Goal: Task Accomplishment & Management: Manage account settings

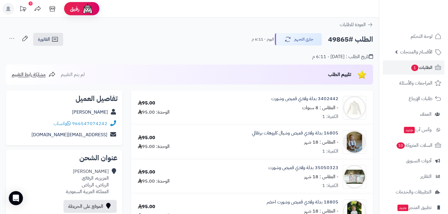
scroll to position [188, 0]
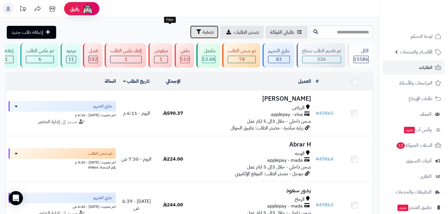
click at [203, 30] on span "تصفية" at bounding box center [208, 32] width 11 height 7
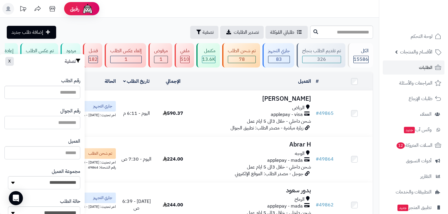
click at [71, 121] on input "text" at bounding box center [42, 122] width 76 height 13
type input "**********"
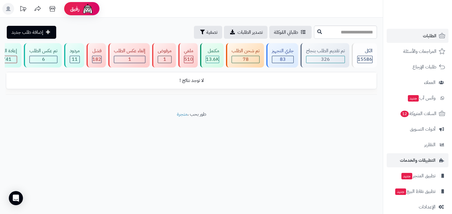
scroll to position [39, 0]
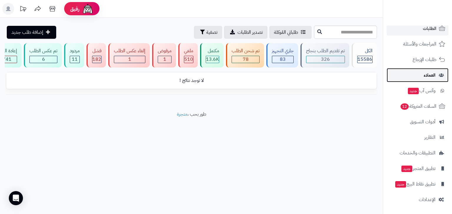
click at [420, 72] on link "العملاء" at bounding box center [417, 75] width 62 height 14
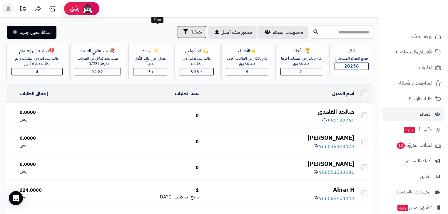
click at [191, 33] on span "تصفية" at bounding box center [196, 32] width 11 height 7
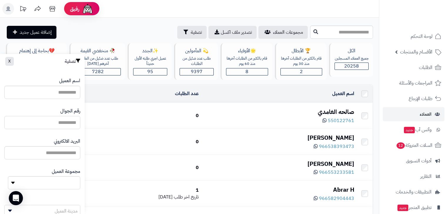
click at [71, 121] on input "اسم العميل" at bounding box center [42, 122] width 76 height 13
type input "**********"
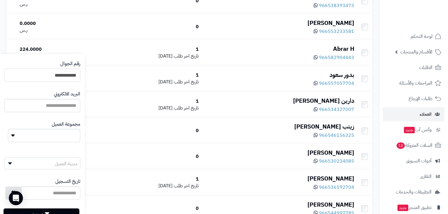
scroll to position [69, 0]
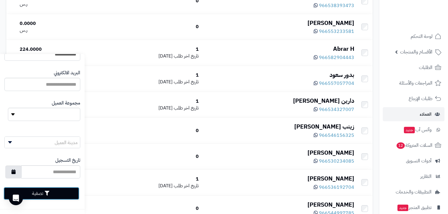
click at [38, 193] on button "تصفية" at bounding box center [42, 193] width 76 height 13
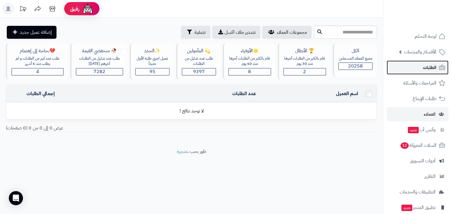
click at [428, 73] on link "الطلبات" at bounding box center [417, 68] width 62 height 14
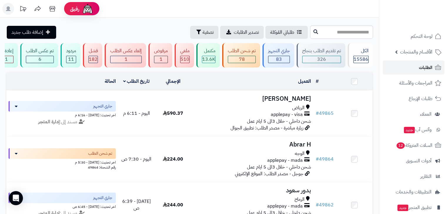
click at [435, 68] on icon at bounding box center [438, 67] width 6 height 5
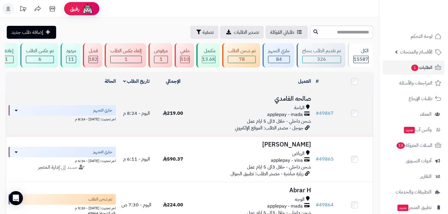
click at [287, 101] on h3 "صالحه الغامدي" at bounding box center [252, 99] width 117 height 7
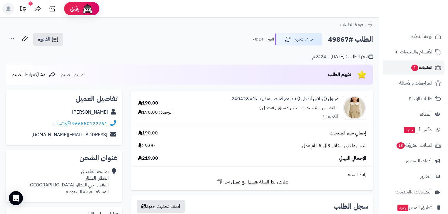
click at [428, 68] on span "الطلبات 1" at bounding box center [422, 68] width 22 height 8
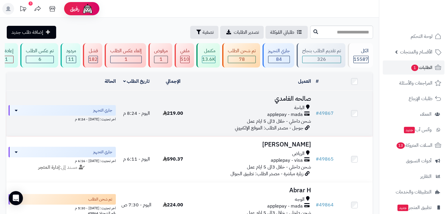
click at [285, 101] on h3 "صالحه الغامدي" at bounding box center [252, 99] width 117 height 7
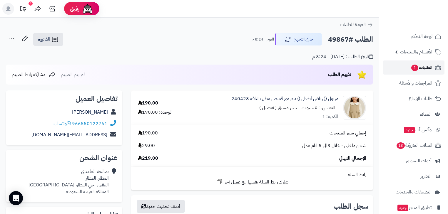
click at [421, 66] on span "الطلبات 1" at bounding box center [422, 68] width 22 height 8
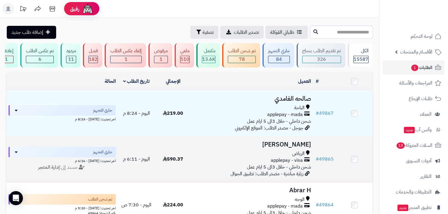
click at [279, 147] on h3 "[PERSON_NAME]" at bounding box center [252, 144] width 117 height 7
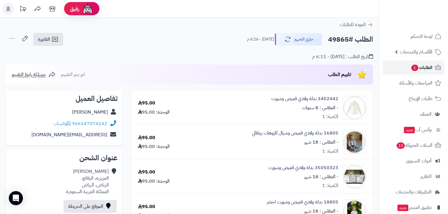
click at [426, 65] on span "الطلبات 1" at bounding box center [422, 68] width 22 height 8
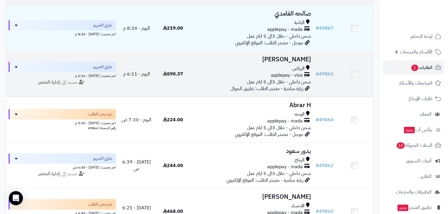
scroll to position [94, 0]
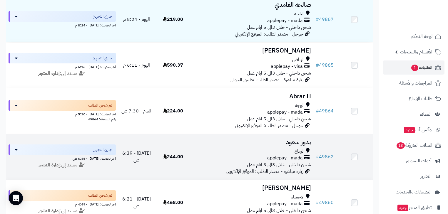
click at [309, 143] on h3 "بدور سعود" at bounding box center [252, 142] width 117 height 7
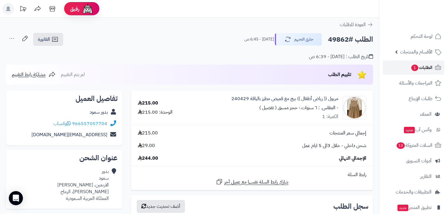
click at [412, 69] on span "1" at bounding box center [414, 68] width 7 height 6
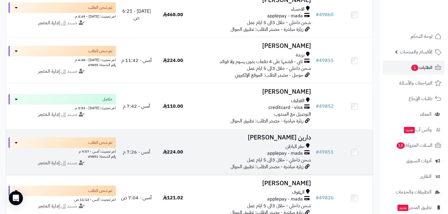
scroll to position [376, 0]
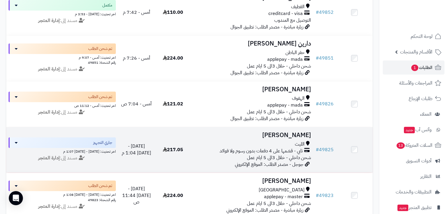
click at [299, 139] on h3 "[PERSON_NAME]" at bounding box center [252, 135] width 117 height 7
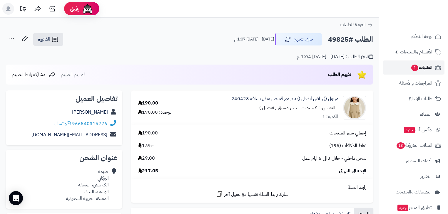
click at [413, 69] on span "1" at bounding box center [414, 68] width 7 height 6
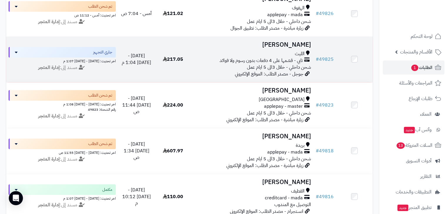
scroll to position [423, 0]
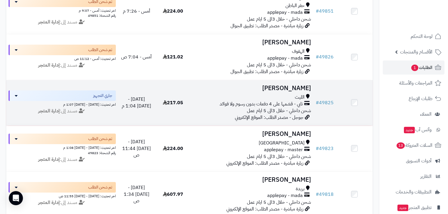
click at [288, 92] on h3 "حليمه البركاتي" at bounding box center [252, 88] width 117 height 7
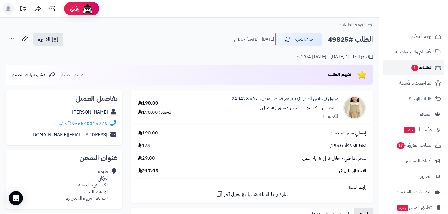
click at [418, 67] on span "الطلبات 1" at bounding box center [422, 68] width 22 height 8
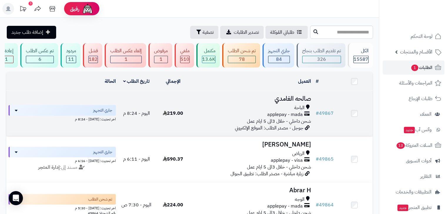
click at [298, 107] on td "صالحه الغامدي الباحة applepay - mada شحن داخلي - خلال 3الى 5 ايام عمل جوجل - مص…" at bounding box center [252, 114] width 122 height 46
click at [290, 102] on h3 "صالحه الغامدي" at bounding box center [252, 99] width 117 height 7
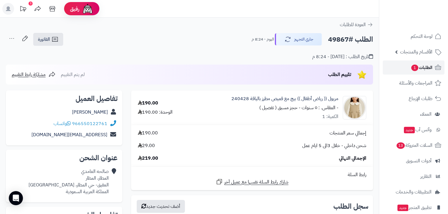
click at [413, 70] on span "1" at bounding box center [415, 67] width 8 height 7
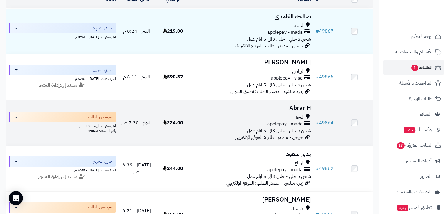
scroll to position [94, 0]
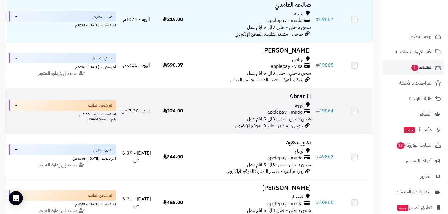
click at [307, 151] on icon at bounding box center [308, 151] width 4 height 7
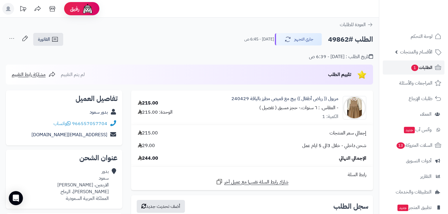
click at [427, 71] on span "الطلبات 1" at bounding box center [422, 68] width 22 height 8
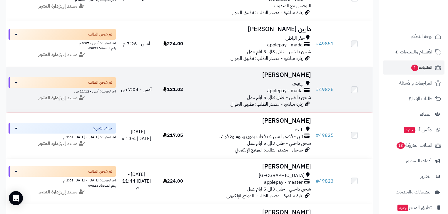
scroll to position [400, 0]
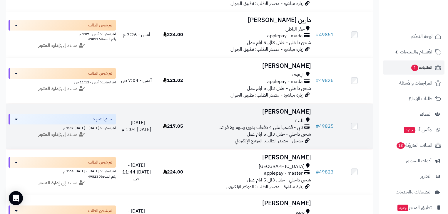
click at [286, 115] on h3 "حليمه البركاتي" at bounding box center [252, 112] width 117 height 7
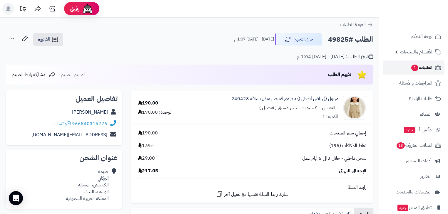
click at [416, 71] on span "1" at bounding box center [414, 68] width 7 height 6
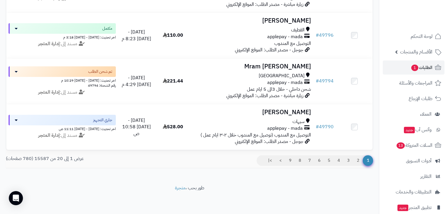
scroll to position [868, 0]
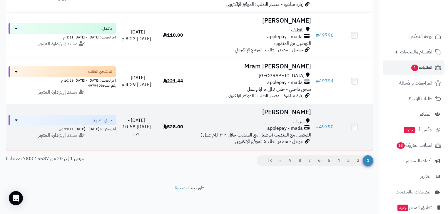
click at [301, 109] on h3 "[PERSON_NAME]" at bounding box center [252, 112] width 117 height 7
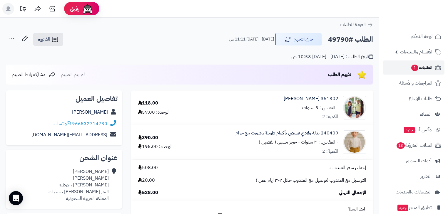
click at [422, 69] on span "الطلبات 1" at bounding box center [422, 68] width 22 height 8
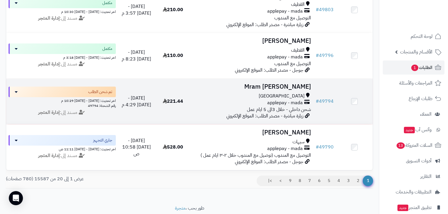
scroll to position [868, 0]
